Goal: Navigation & Orientation: Find specific page/section

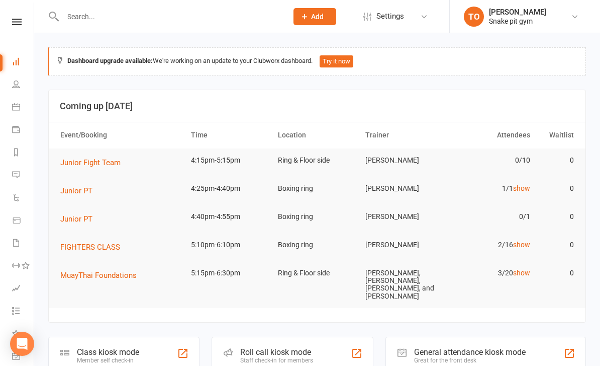
click at [95, 194] on button "Junior PT" at bounding box center [79, 191] width 39 height 12
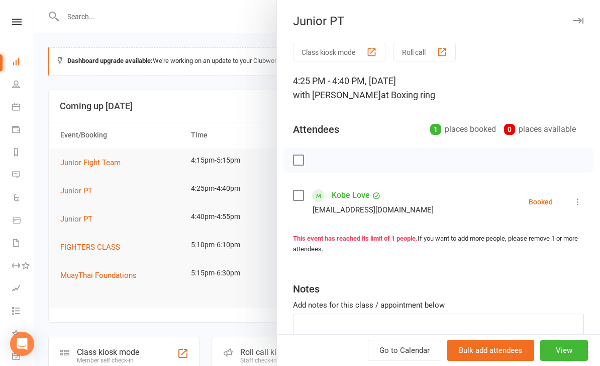
click at [7, 9] on nav "Clubworx Dashboard People Calendar Payments Reports Messages Automations Produc…" at bounding box center [17, 186] width 34 height 366
click at [73, 66] on div at bounding box center [317, 183] width 566 height 366
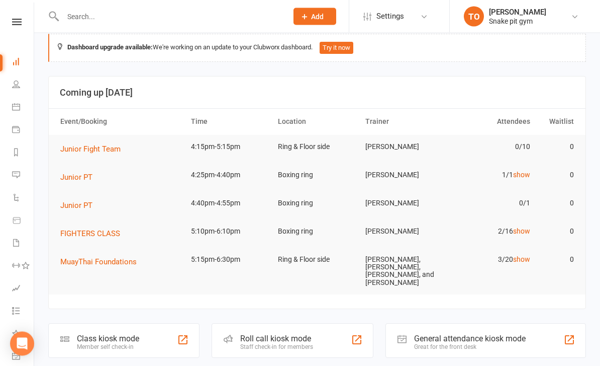
scroll to position [14, 0]
click at [14, 107] on icon at bounding box center [16, 107] width 8 height 8
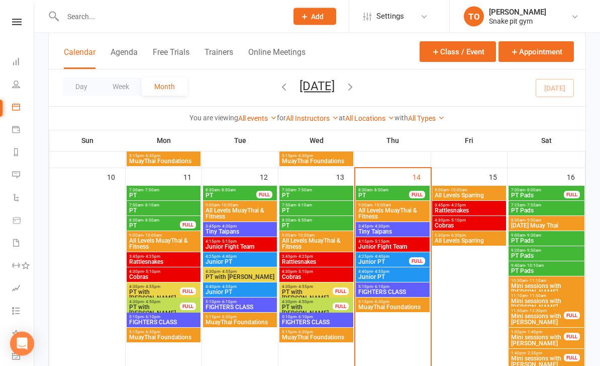
click at [410, 255] on div "4:25pm - 4:40pm Junior PT FULL" at bounding box center [393, 259] width 74 height 15
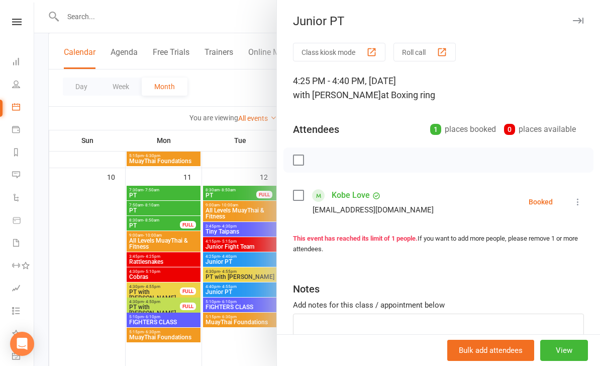
click at [242, 358] on div at bounding box center [317, 183] width 566 height 366
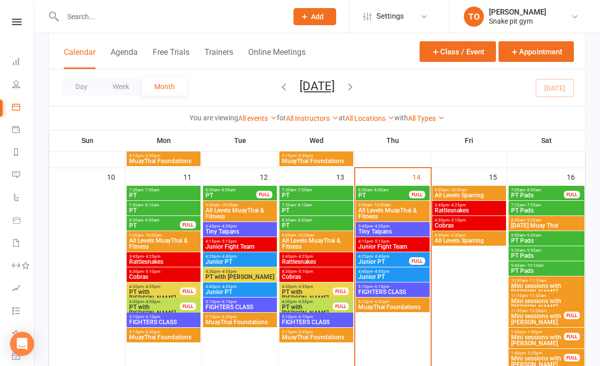
click at [399, 285] on span "5:10pm - 6:10pm" at bounding box center [393, 286] width 70 height 5
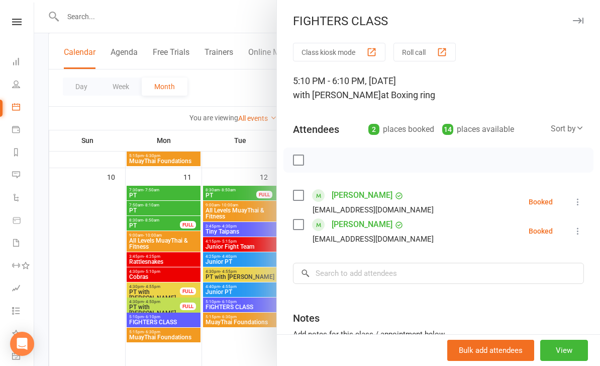
click at [246, 338] on div at bounding box center [317, 183] width 566 height 366
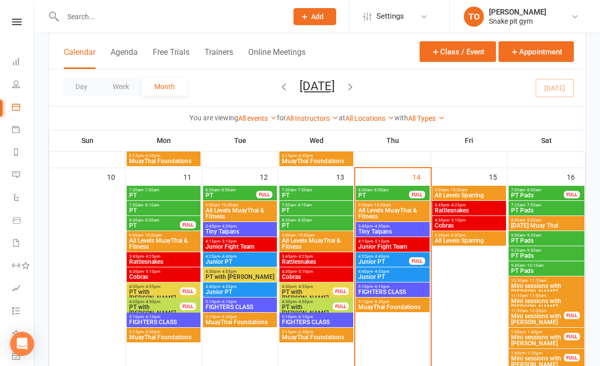
click at [408, 304] on span "MuayThai Foundations" at bounding box center [393, 307] width 70 height 6
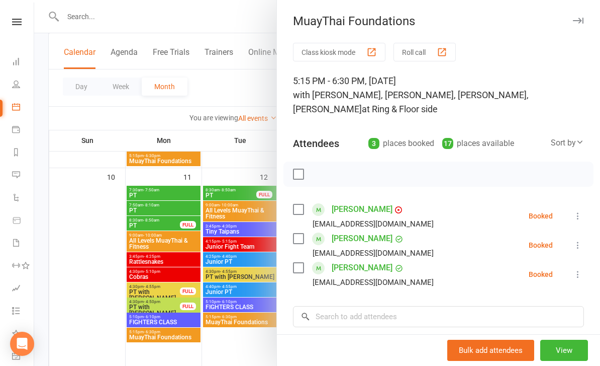
click at [244, 349] on div at bounding box center [317, 183] width 566 height 366
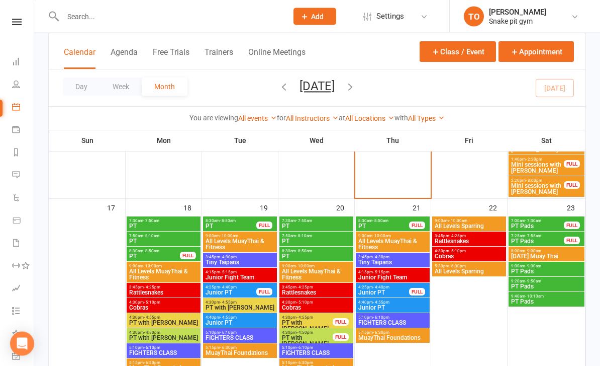
scroll to position [639, 0]
click at [312, 350] on span "FIGHTERS CLASS" at bounding box center [317, 352] width 70 height 6
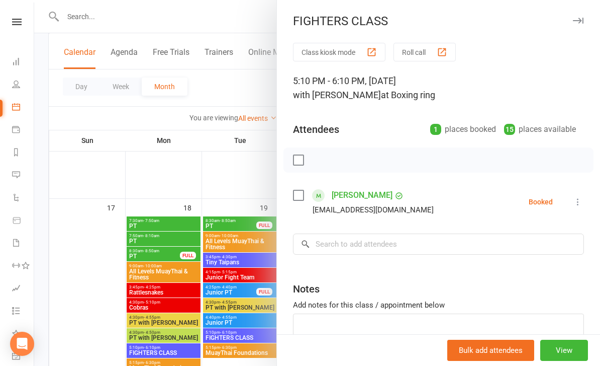
click at [248, 365] on div at bounding box center [317, 183] width 566 height 366
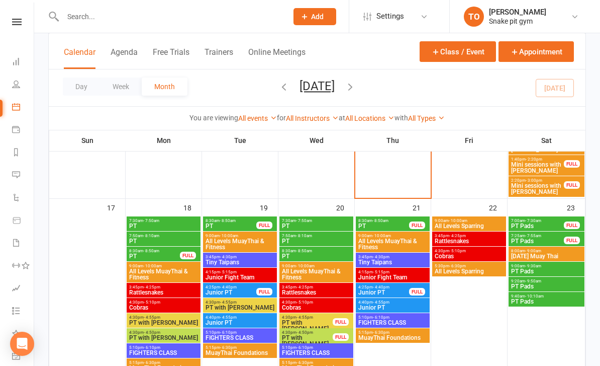
click at [371, 317] on span "5:10pm - 6:10pm" at bounding box center [393, 317] width 70 height 5
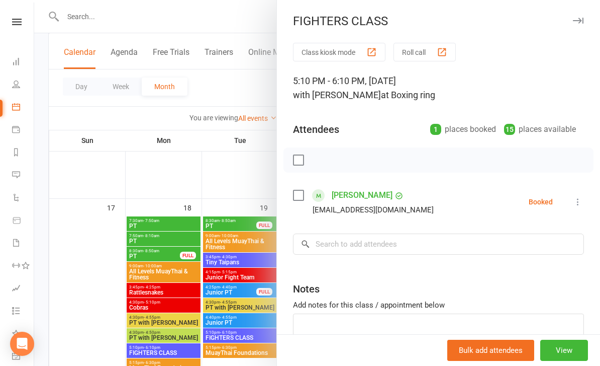
click at [258, 365] on div at bounding box center [317, 183] width 566 height 366
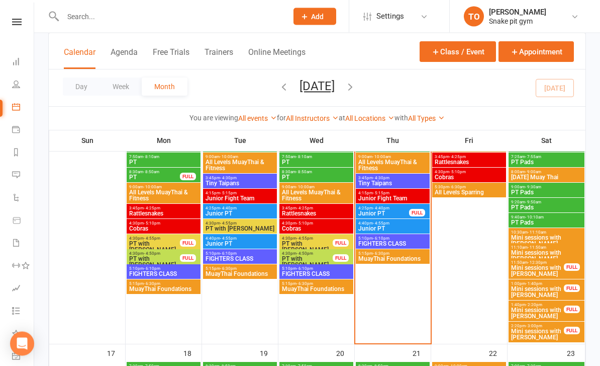
click at [374, 243] on span "FIGHTERS CLASS" at bounding box center [393, 244] width 70 height 6
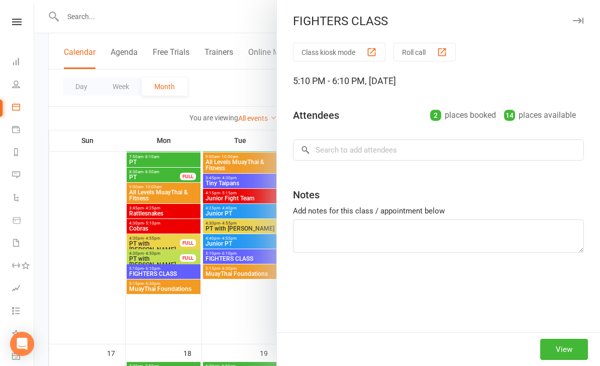
click at [260, 321] on div at bounding box center [317, 183] width 566 height 366
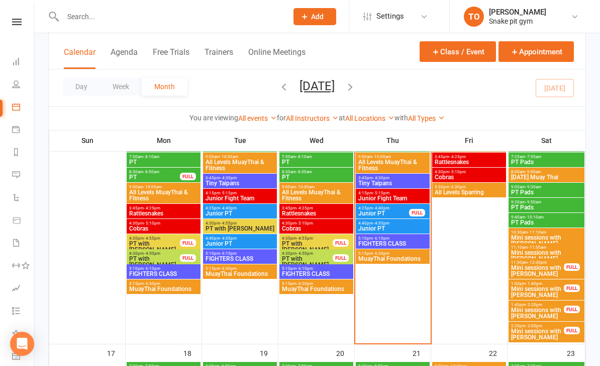
click at [375, 244] on span "FIGHTERS CLASS" at bounding box center [393, 243] width 70 height 6
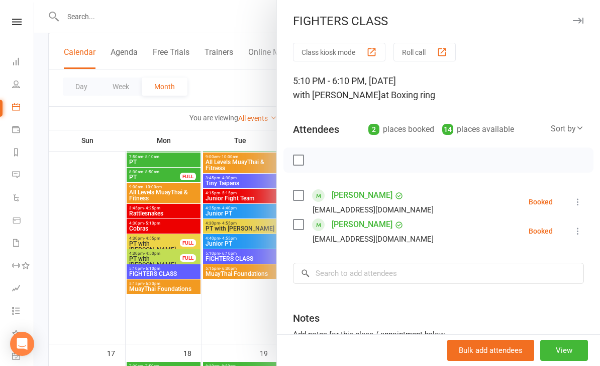
click at [254, 304] on div at bounding box center [317, 183] width 566 height 366
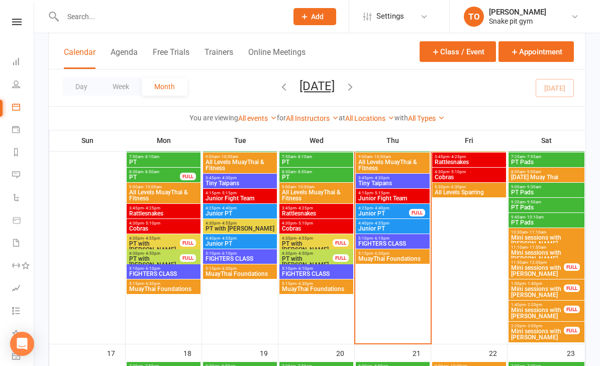
click at [453, 291] on div at bounding box center [470, 239] width 74 height 205
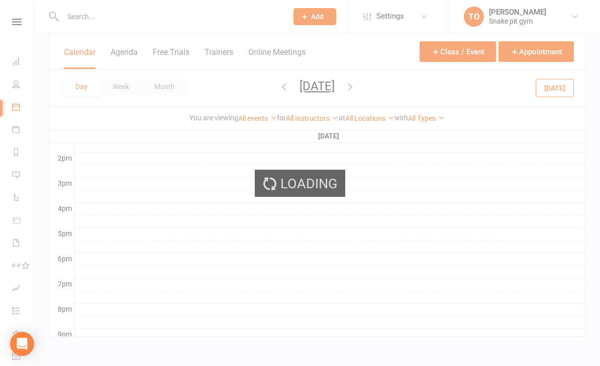
scroll to position [0, 0]
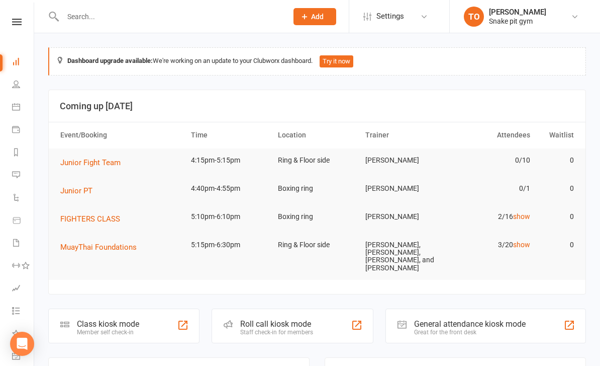
click at [21, 107] on link "Calendar" at bounding box center [23, 108] width 23 height 23
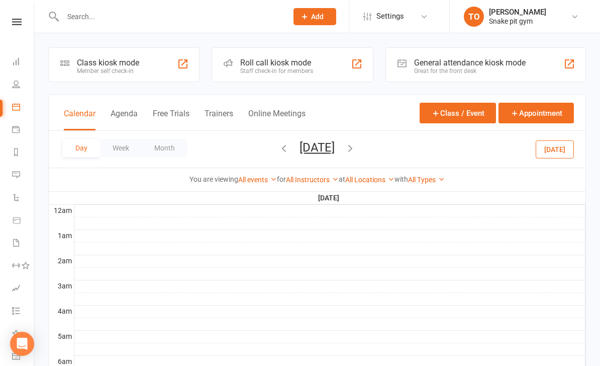
click at [14, 104] on icon at bounding box center [16, 107] width 8 height 8
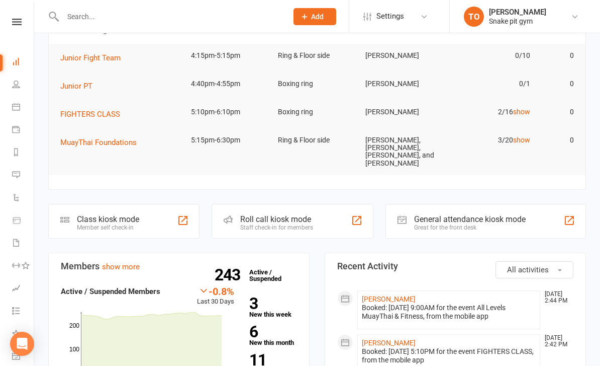
scroll to position [107, 0]
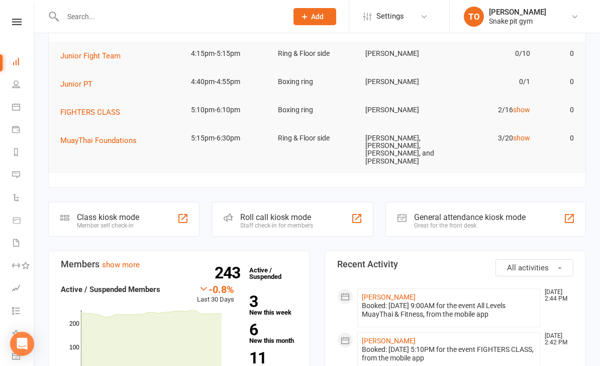
click at [7, 107] on li "Calendar" at bounding box center [17, 108] width 34 height 23
click at [13, 116] on link "Calendar" at bounding box center [23, 108] width 23 height 23
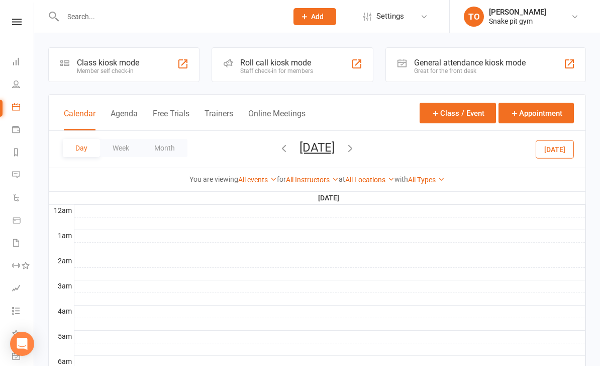
click at [13, 106] on icon at bounding box center [16, 107] width 8 height 8
click at [13, 103] on icon at bounding box center [16, 107] width 8 height 8
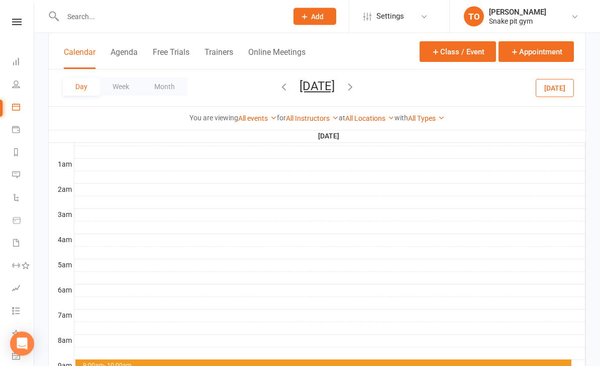
scroll to position [45, 0]
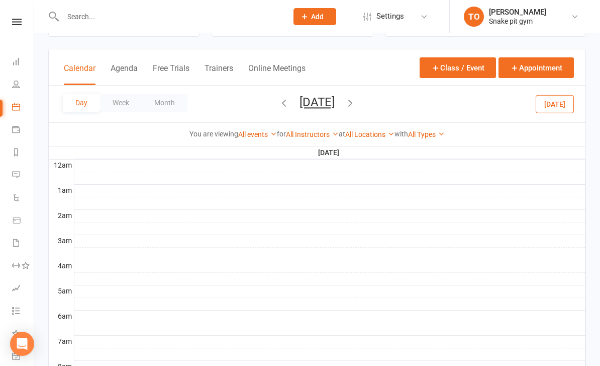
click at [279, 109] on button "button" at bounding box center [284, 104] width 11 height 18
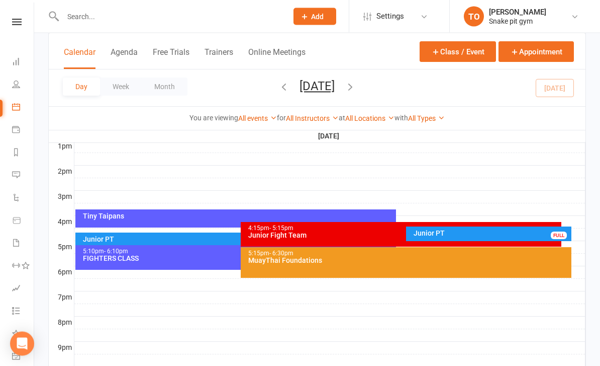
scroll to position [391, 0]
click at [88, 40] on div "Calendar Agenda Free Trials Trainers Online Meetings Class / Event Appointment" at bounding box center [317, 51] width 537 height 36
click at [75, 50] on button "Calendar" at bounding box center [80, 58] width 32 height 22
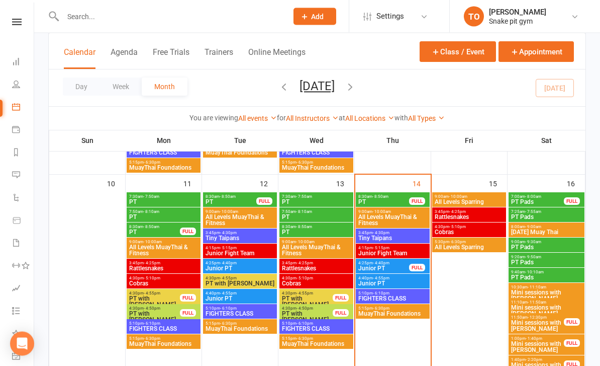
scroll to position [439, 0]
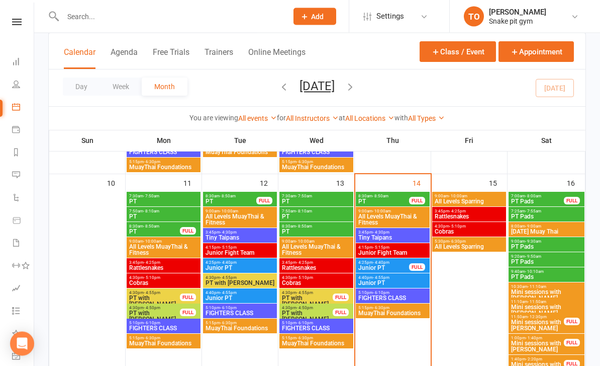
click at [377, 293] on span "- 6:10pm" at bounding box center [381, 293] width 17 height 5
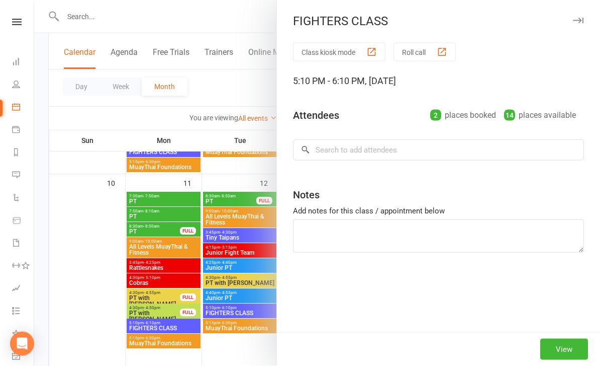
scroll to position [439, 0]
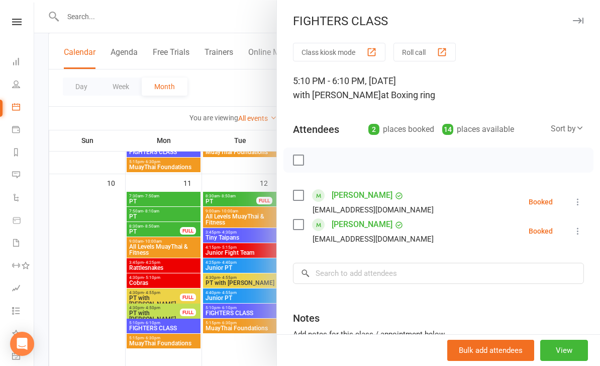
click at [75, 260] on div at bounding box center [317, 183] width 566 height 366
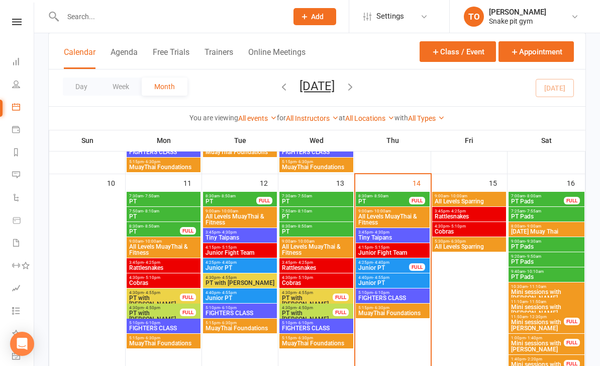
click at [381, 314] on span "MuayThai Foundations" at bounding box center [393, 313] width 70 height 6
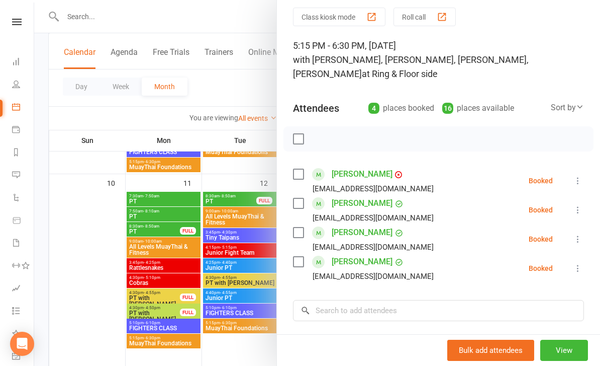
scroll to position [35, 0]
